Goal: Register for event/course

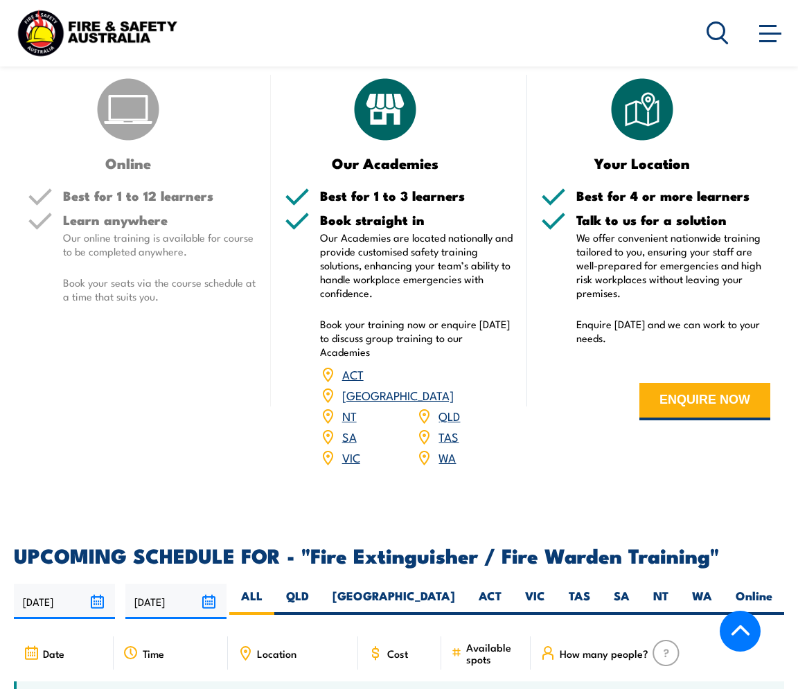
scroll to position [1679, 0]
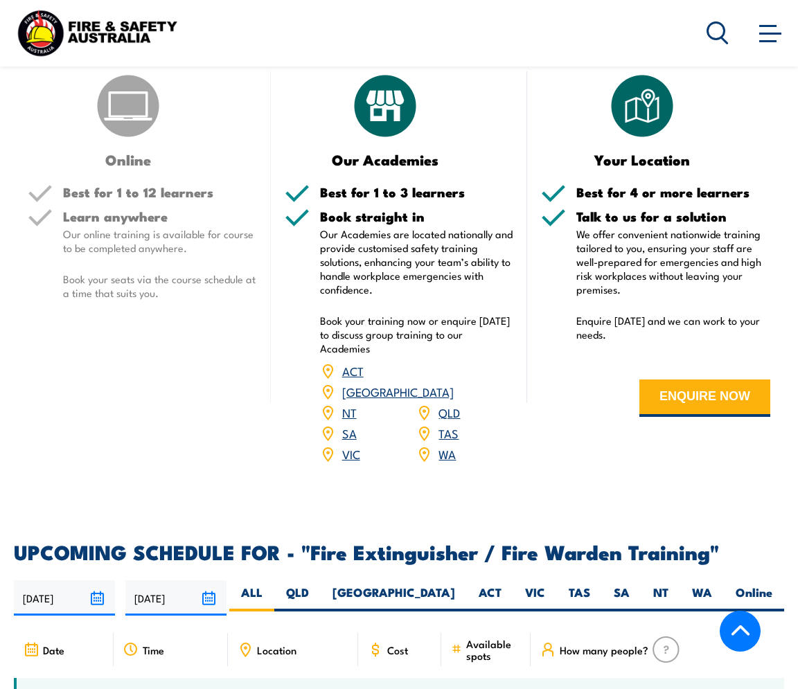
click at [138, 186] on h5 "Best for 1 to 12 learners" at bounding box center [160, 192] width 194 height 13
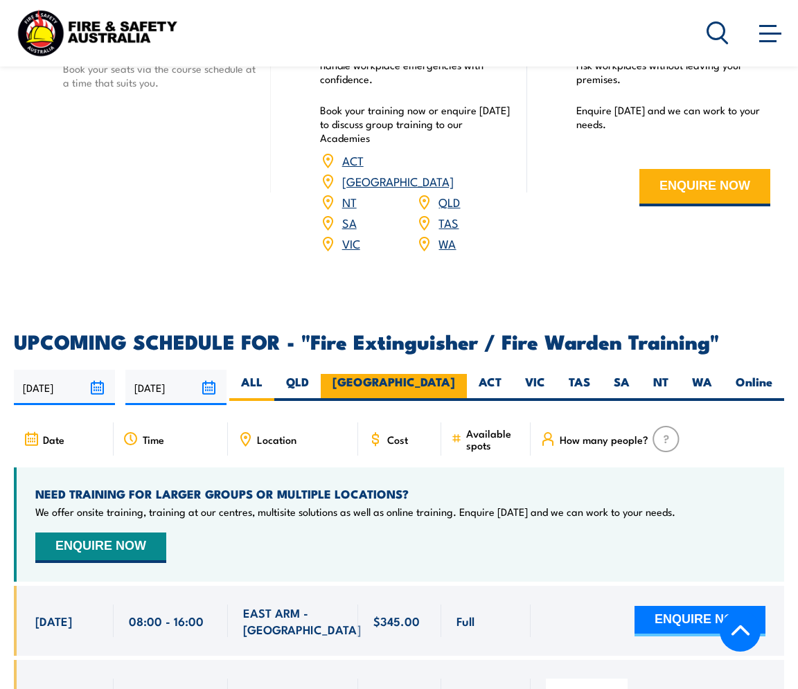
scroll to position [1891, 0]
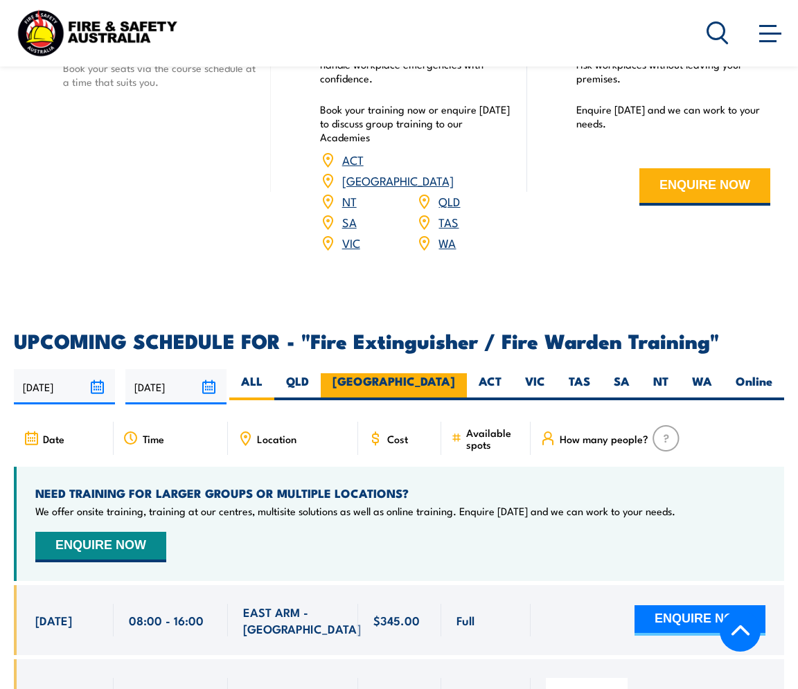
click at [446, 373] on label "[GEOGRAPHIC_DATA]" at bounding box center [394, 386] width 146 height 27
click at [455, 373] on input "[GEOGRAPHIC_DATA]" at bounding box center [459, 377] width 9 height 9
radio input "true"
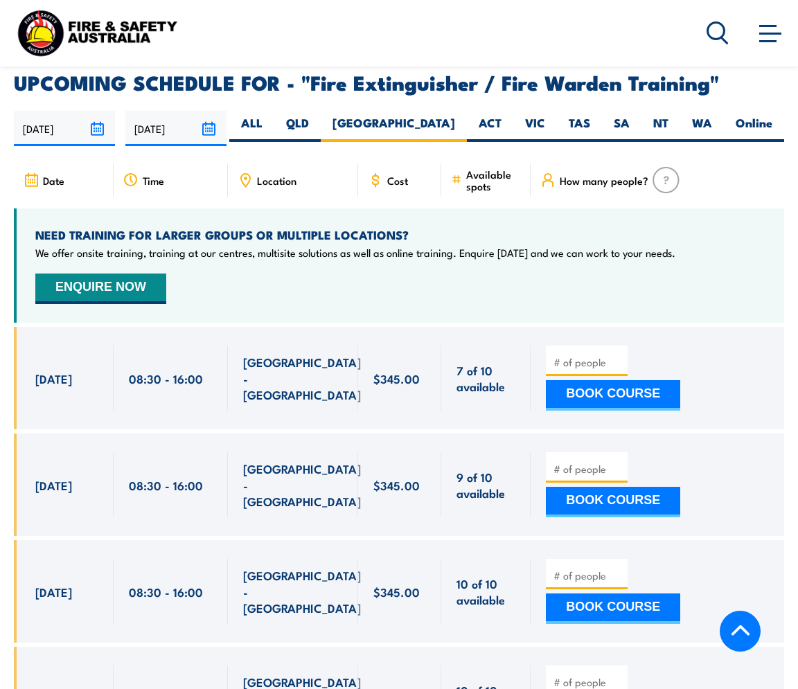
scroll to position [2170, 0]
